Goal: Task Accomplishment & Management: Manage account settings

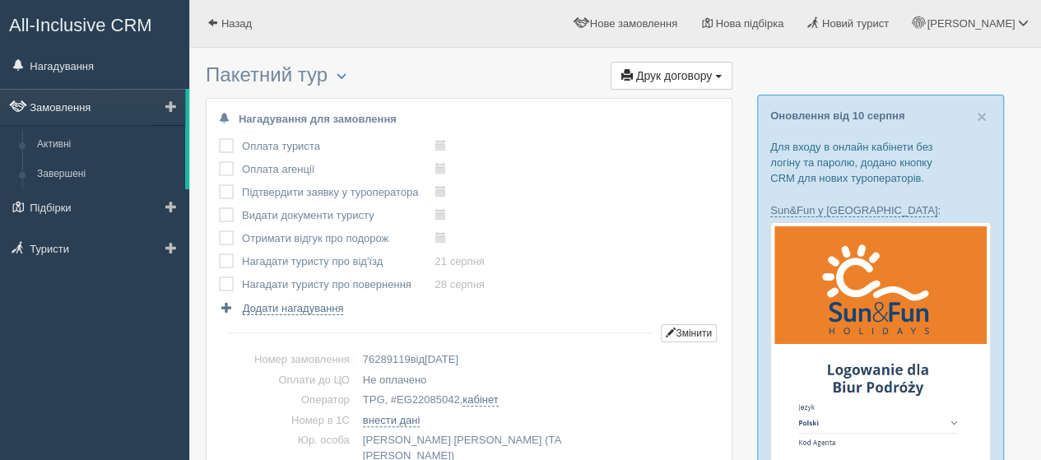
click at [53, 109] on link "Замовлення" at bounding box center [92, 107] width 185 height 36
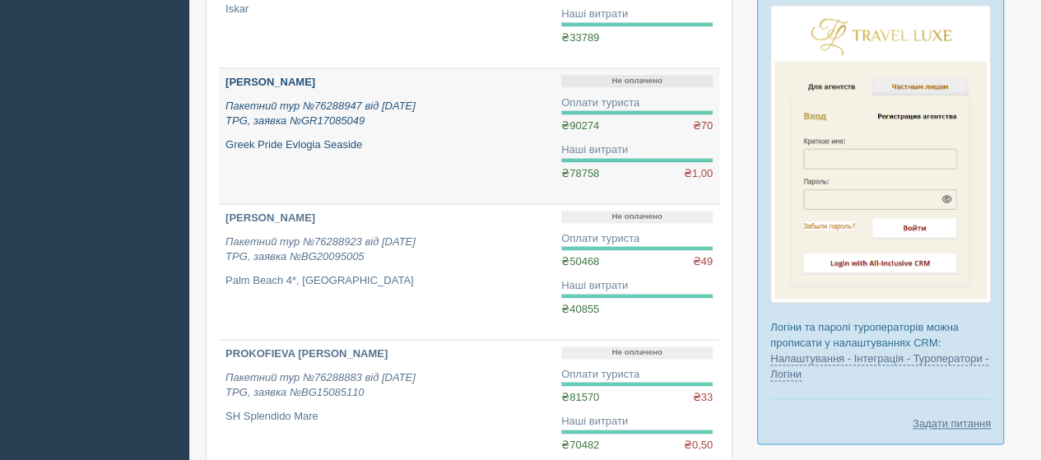
scroll to position [1152, 0]
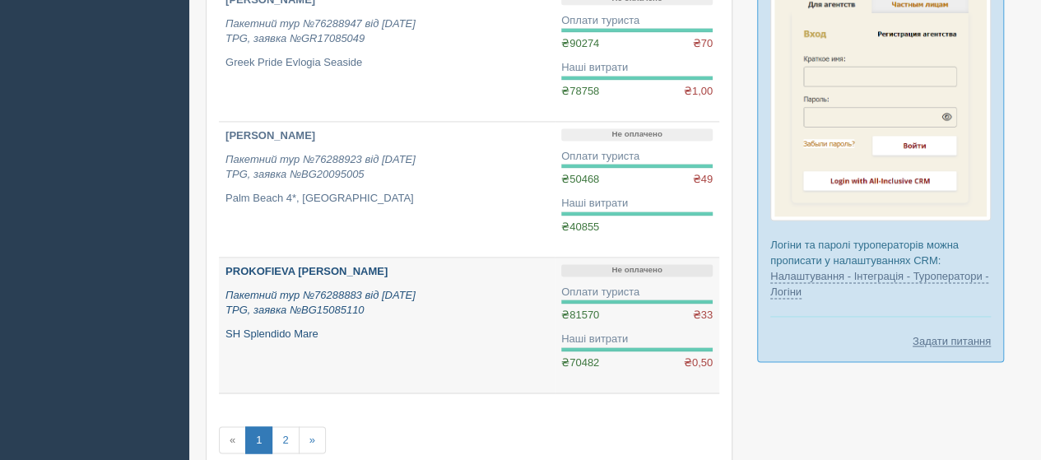
click at [272, 265] on b "PROKOFIEVA [PERSON_NAME]" at bounding box center [306, 271] width 162 height 12
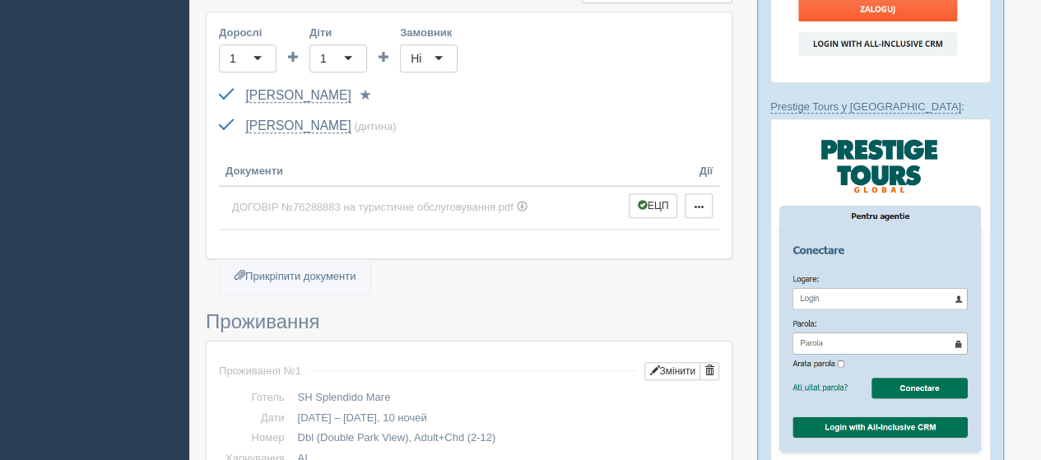
scroll to position [329, 0]
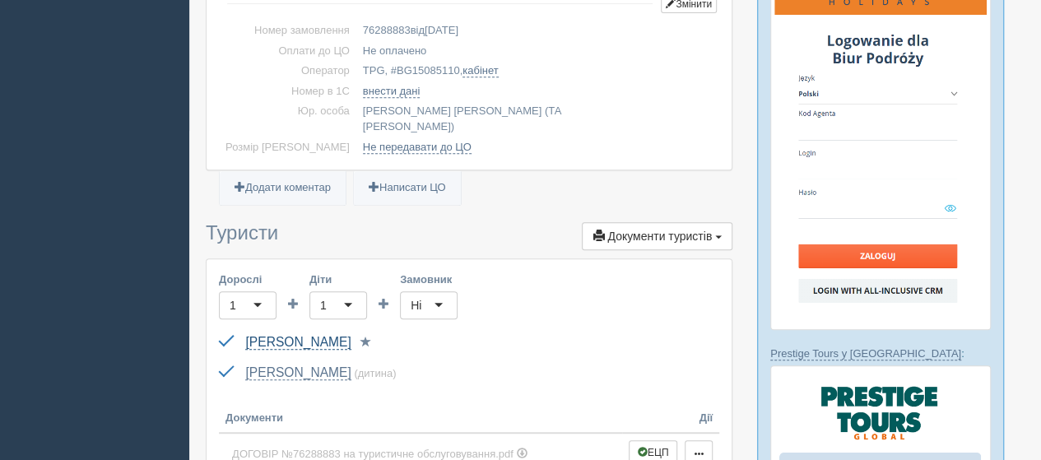
click at [290, 335] on link "PROKOFIEVA HANNA" at bounding box center [297, 342] width 105 height 15
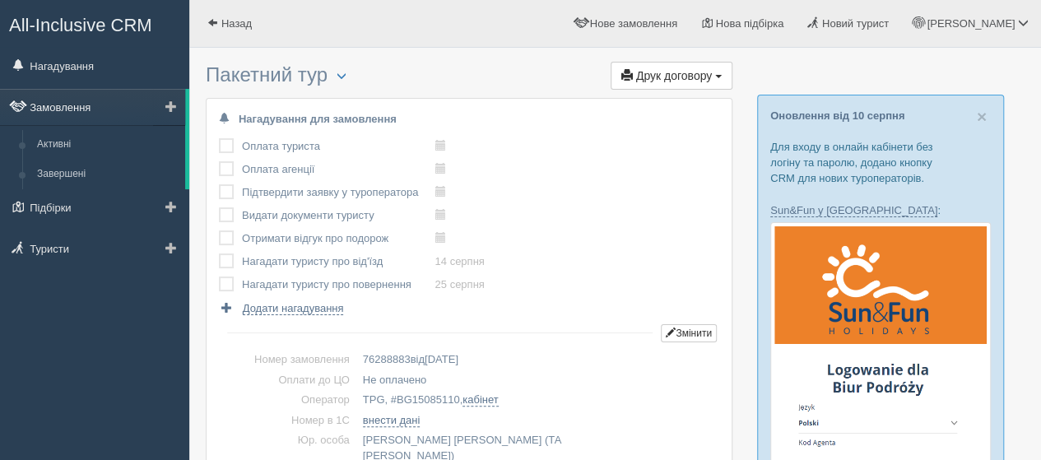
click at [60, 113] on link "Замовлення" at bounding box center [92, 107] width 185 height 36
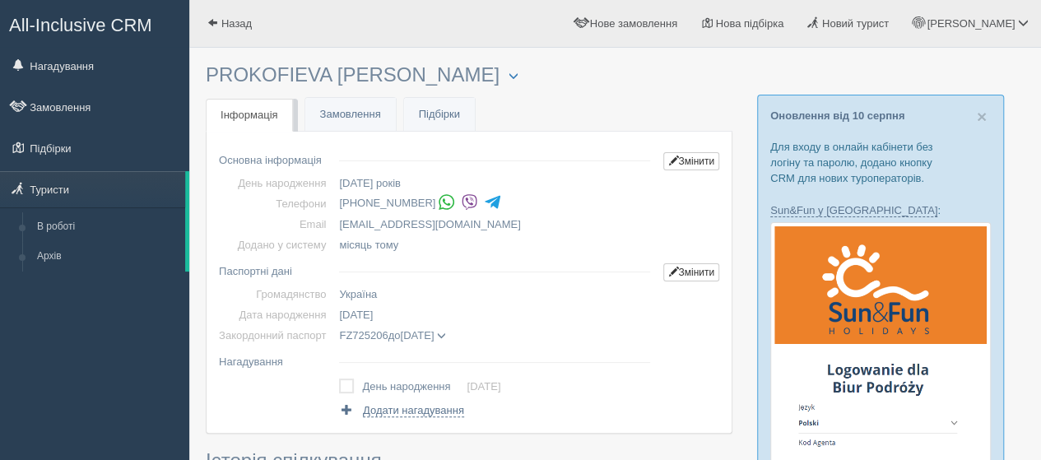
click at [462, 199] on img at bounding box center [469, 201] width 17 height 17
